Goal: Task Accomplishment & Management: Manage account settings

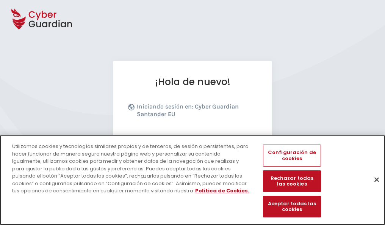
scroll to position [93, 0]
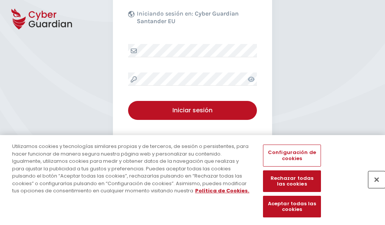
click at [373, 187] on button "Cerrar" at bounding box center [376, 179] width 17 height 17
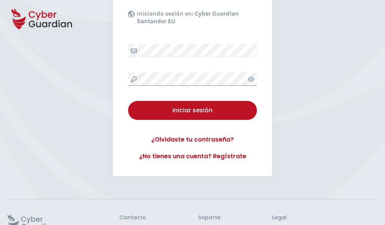
scroll to position [147, 0]
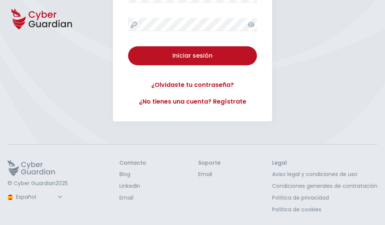
click at [128, 46] on button "Iniciar sesión" at bounding box center [192, 55] width 129 height 19
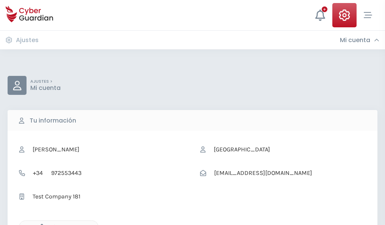
click at [40, 224] on icon "button" at bounding box center [40, 227] width 6 height 6
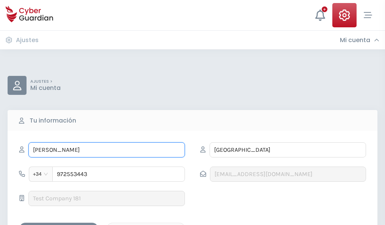
click at [107, 150] on input "[PERSON_NAME]" at bounding box center [106, 149] width 157 height 15
type input "T"
type input "Hortensia"
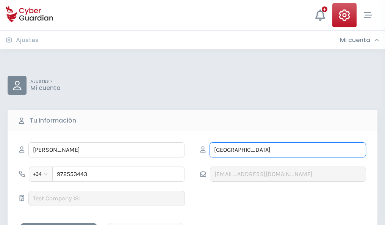
click at [288, 150] on input "CÓRDOBA" at bounding box center [288, 149] width 157 height 15
type input "C"
type input "Moll"
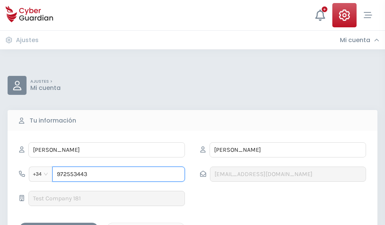
click at [119, 174] on input "972553443" at bounding box center [118, 173] width 133 height 15
type input "9"
type input "821425728"
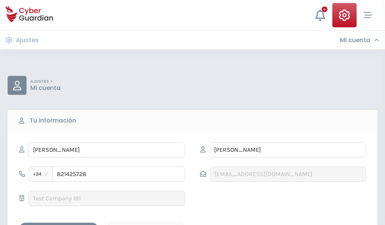
click at [59, 224] on div "Guardar cambios" at bounding box center [59, 228] width 68 height 9
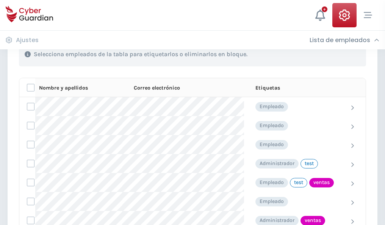
scroll to position [343, 0]
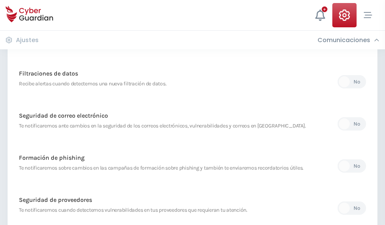
scroll to position [399, 0]
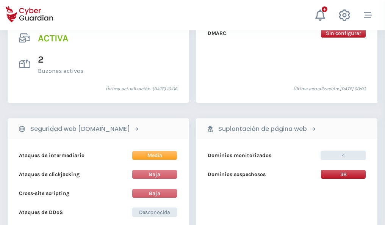
scroll to position [770, 0]
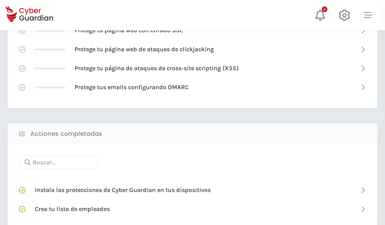
scroll to position [505, 0]
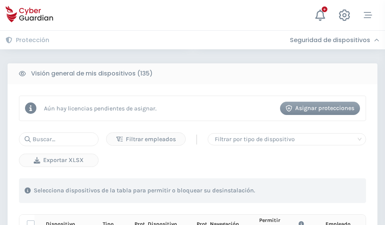
scroll to position [670, 0]
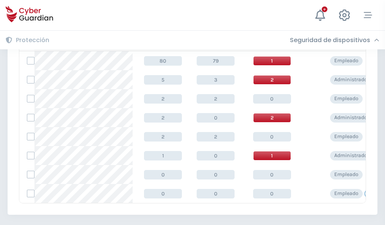
scroll to position [352, 0]
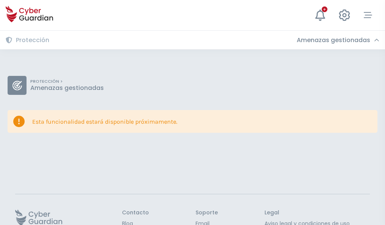
scroll to position [49, 0]
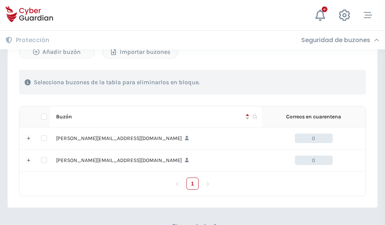
scroll to position [329, 0]
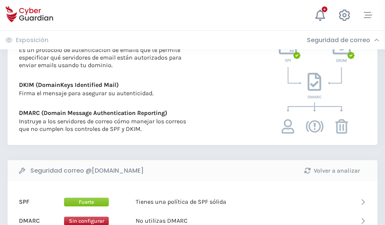
scroll to position [409, 0]
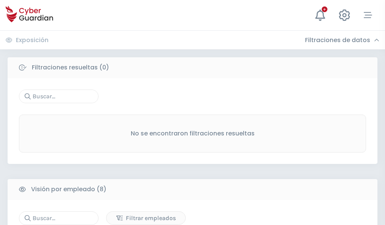
scroll to position [646, 0]
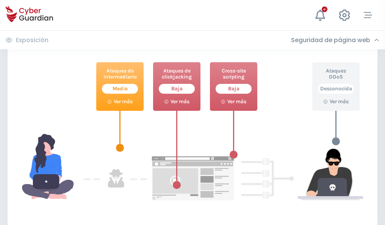
scroll to position [413, 0]
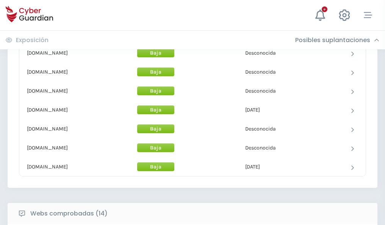
scroll to position [739, 0]
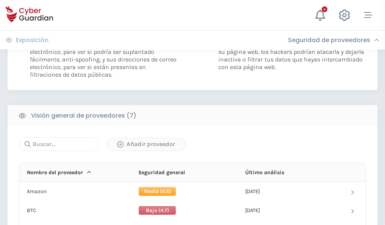
scroll to position [507, 0]
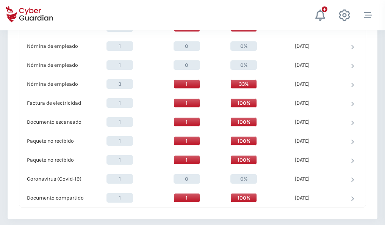
scroll to position [786, 0]
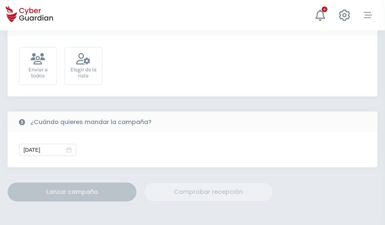
scroll to position [277, 0]
